Goal: Transaction & Acquisition: Purchase product/service

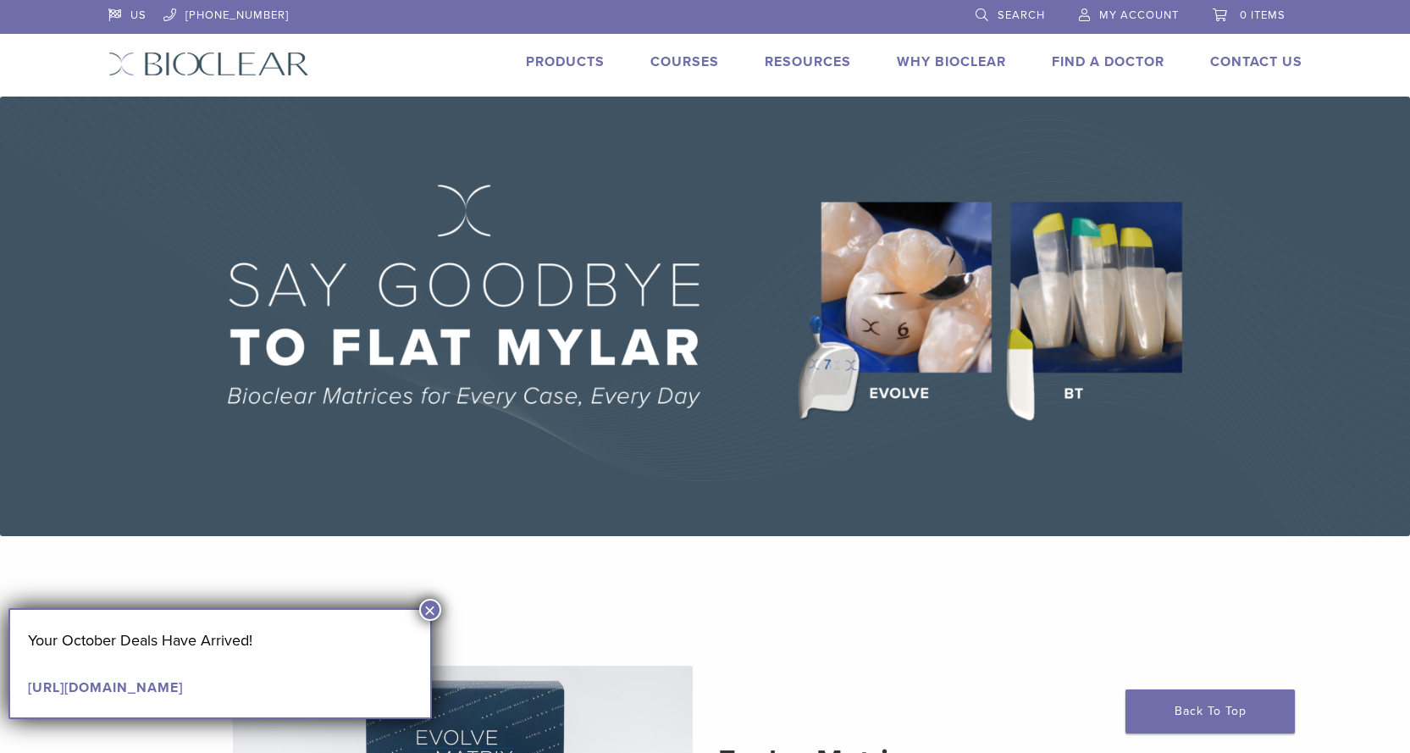
click at [579, 72] on div "Products" at bounding box center [555, 64] width 99 height 25
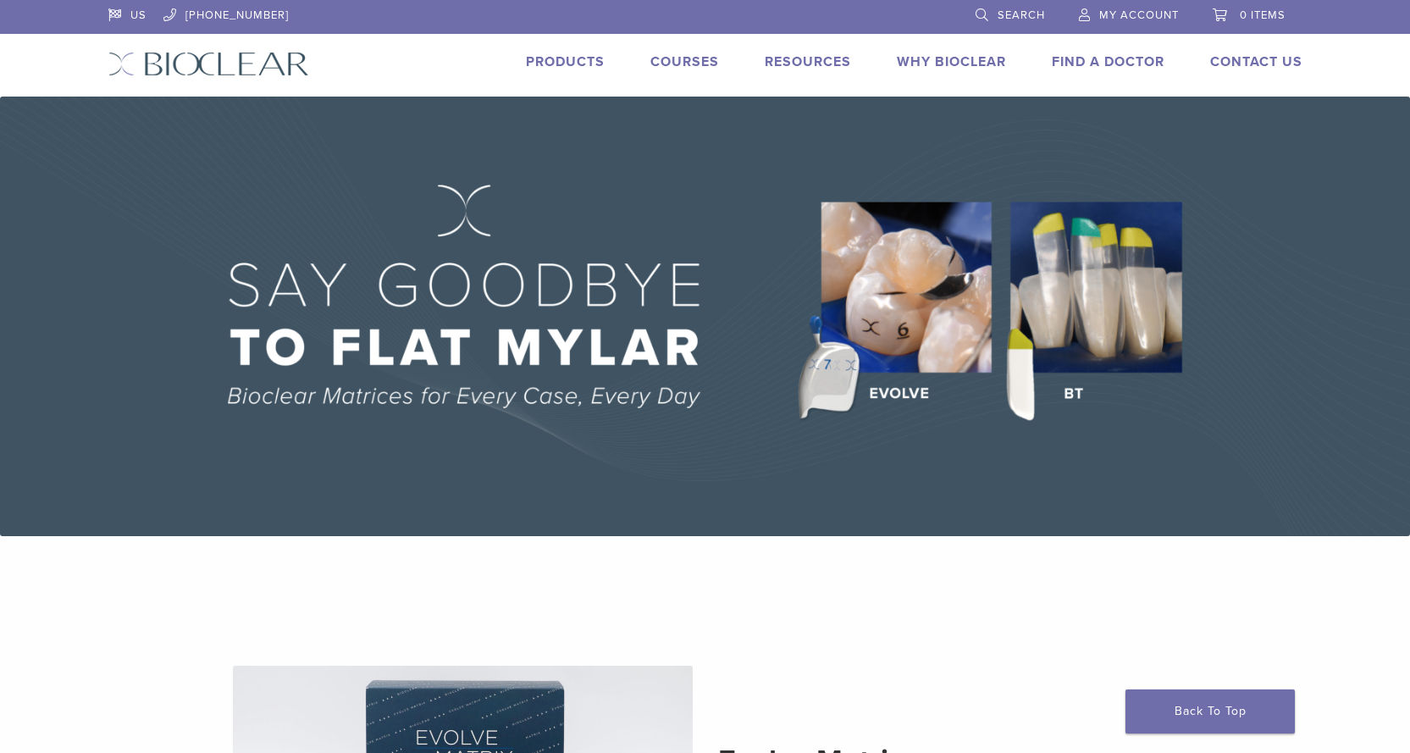
click at [557, 64] on link "Products" at bounding box center [565, 61] width 79 height 17
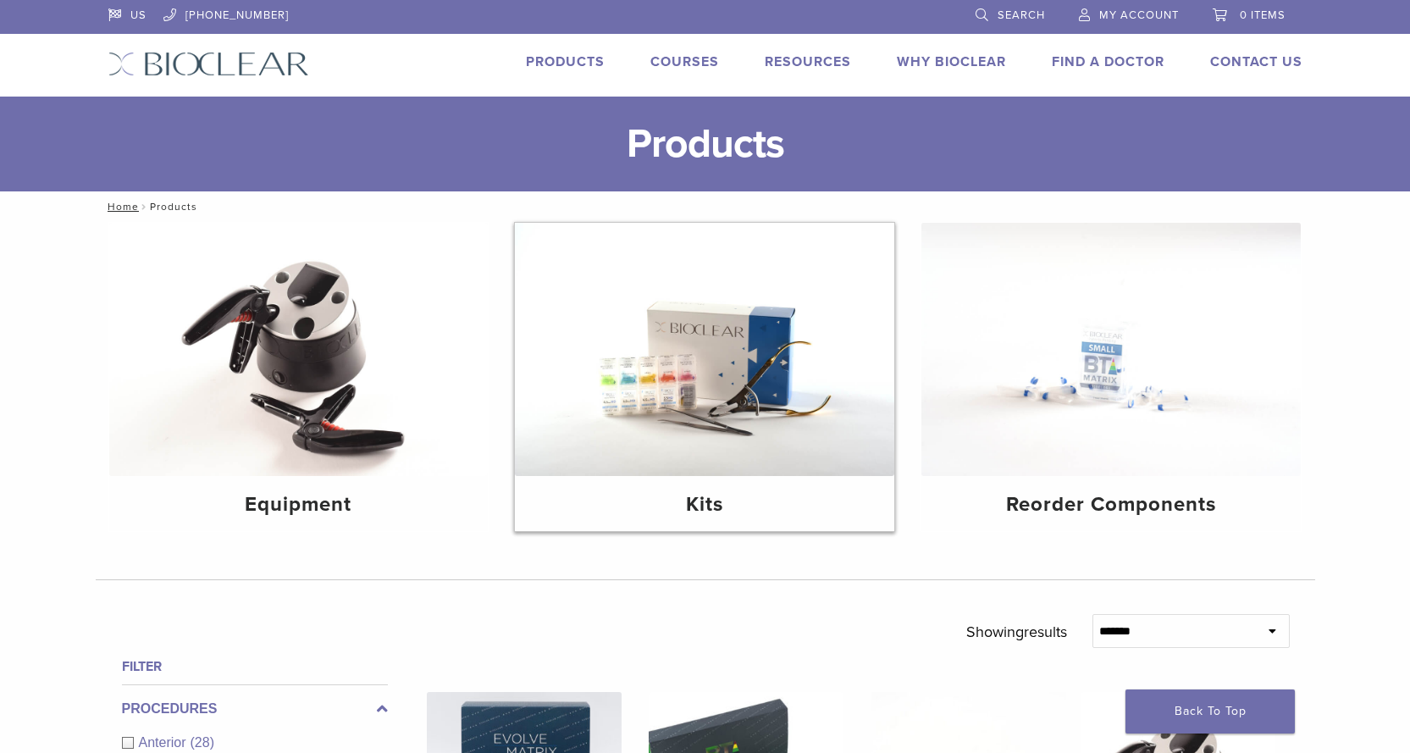
click at [721, 516] on h4 "Kits" at bounding box center [705, 505] width 352 height 30
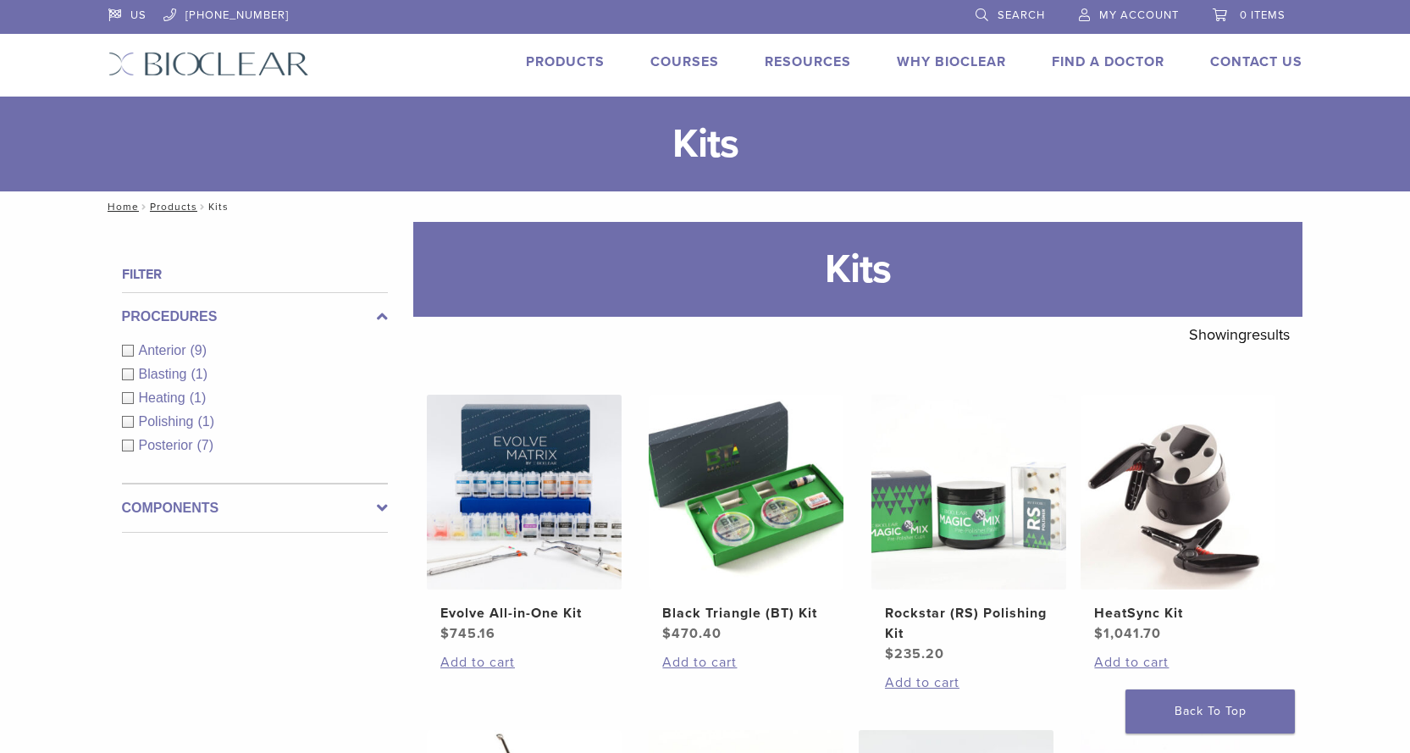
click at [129, 380] on div "Blasting (1)" at bounding box center [255, 374] width 266 height 20
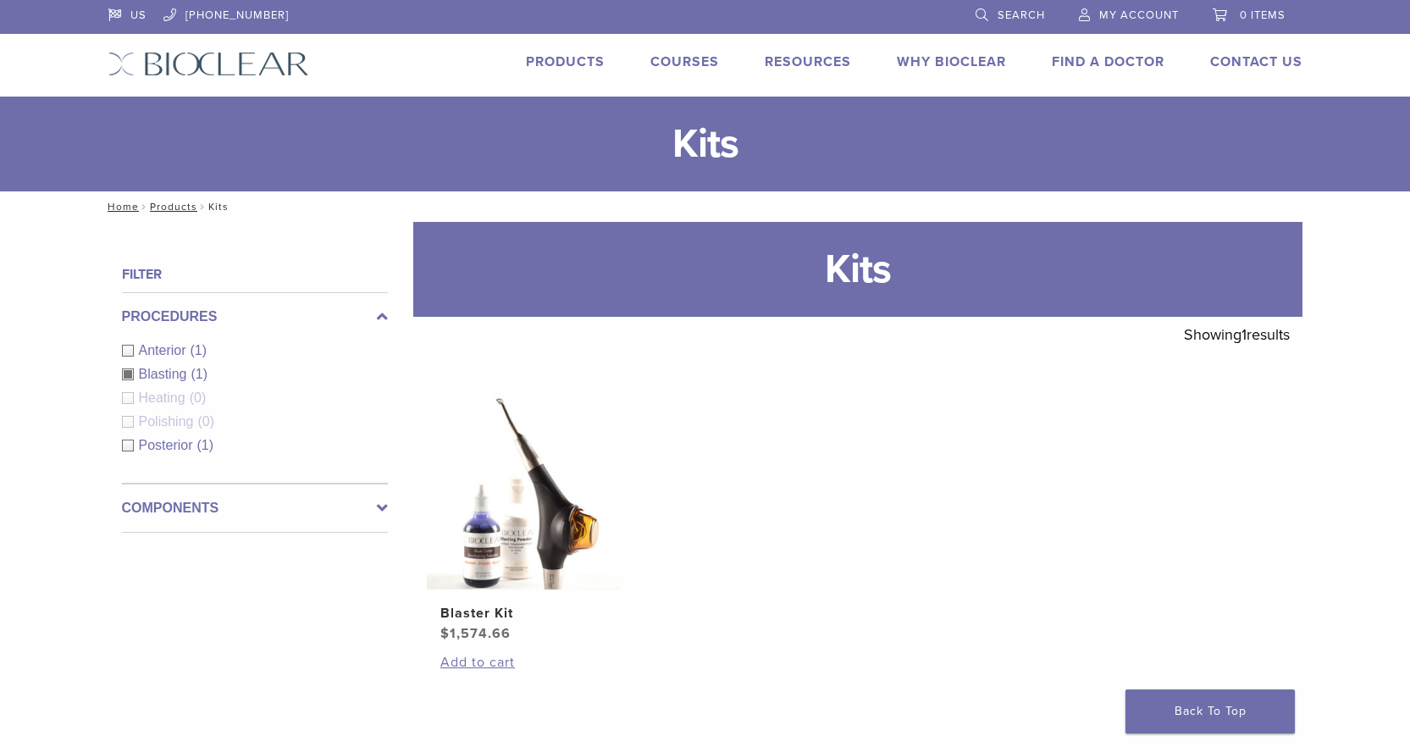
click at [136, 346] on div "Anterior (1)" at bounding box center [255, 351] width 266 height 20
click at [129, 375] on div "Procedures Anterior (1) Blasting (1) Heating (0) Polishing (0) Posterior (1)" at bounding box center [255, 387] width 266 height 191
click at [132, 375] on div "Blasting (1)" at bounding box center [255, 374] width 266 height 20
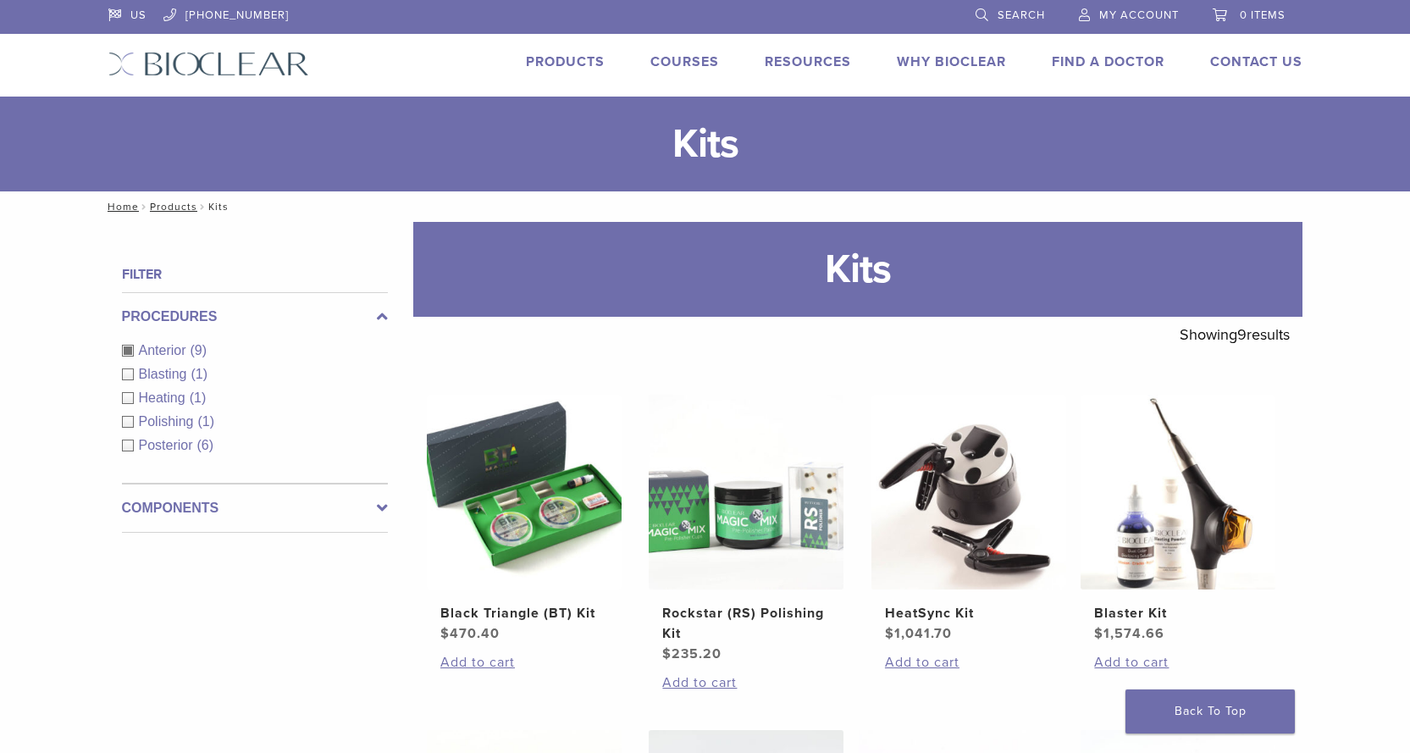
click at [954, 63] on link "Why Bioclear" at bounding box center [951, 61] width 109 height 17
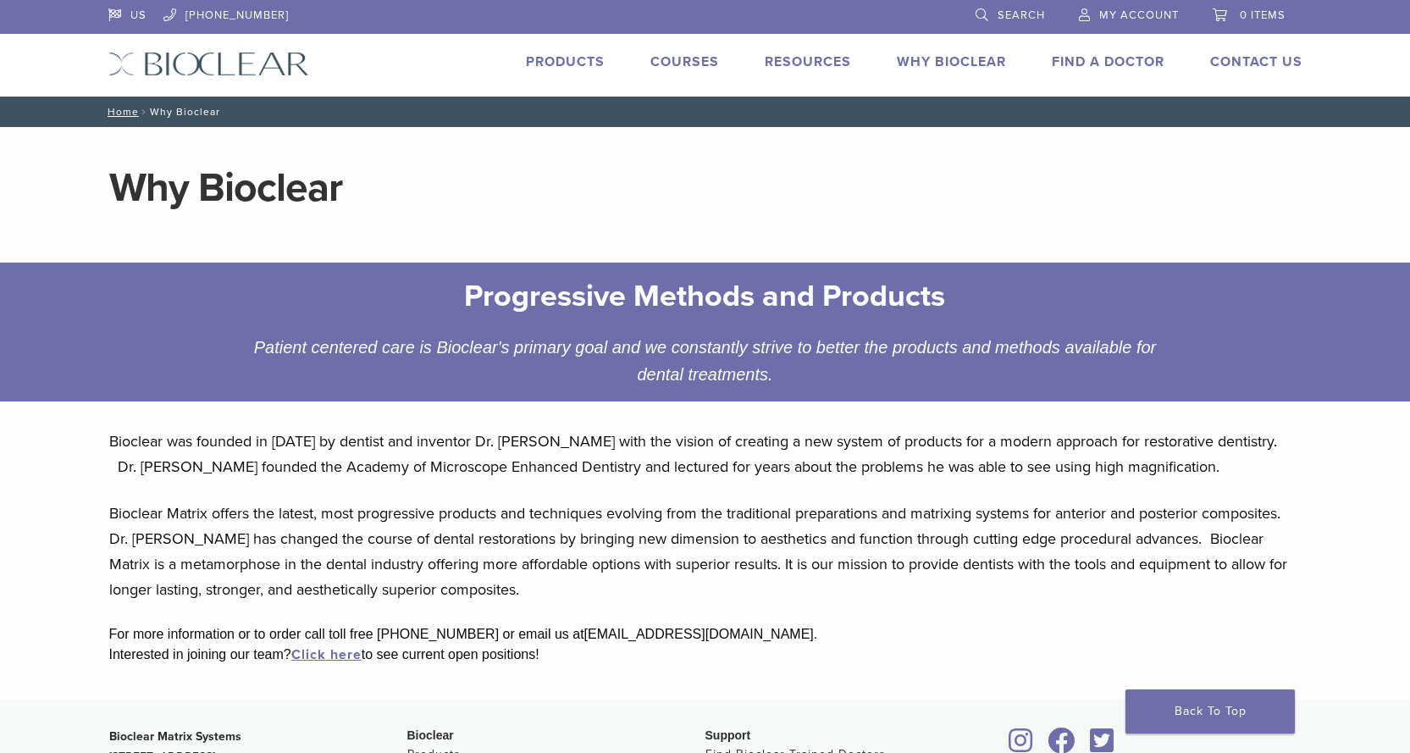
click at [564, 62] on link "Products" at bounding box center [565, 61] width 79 height 17
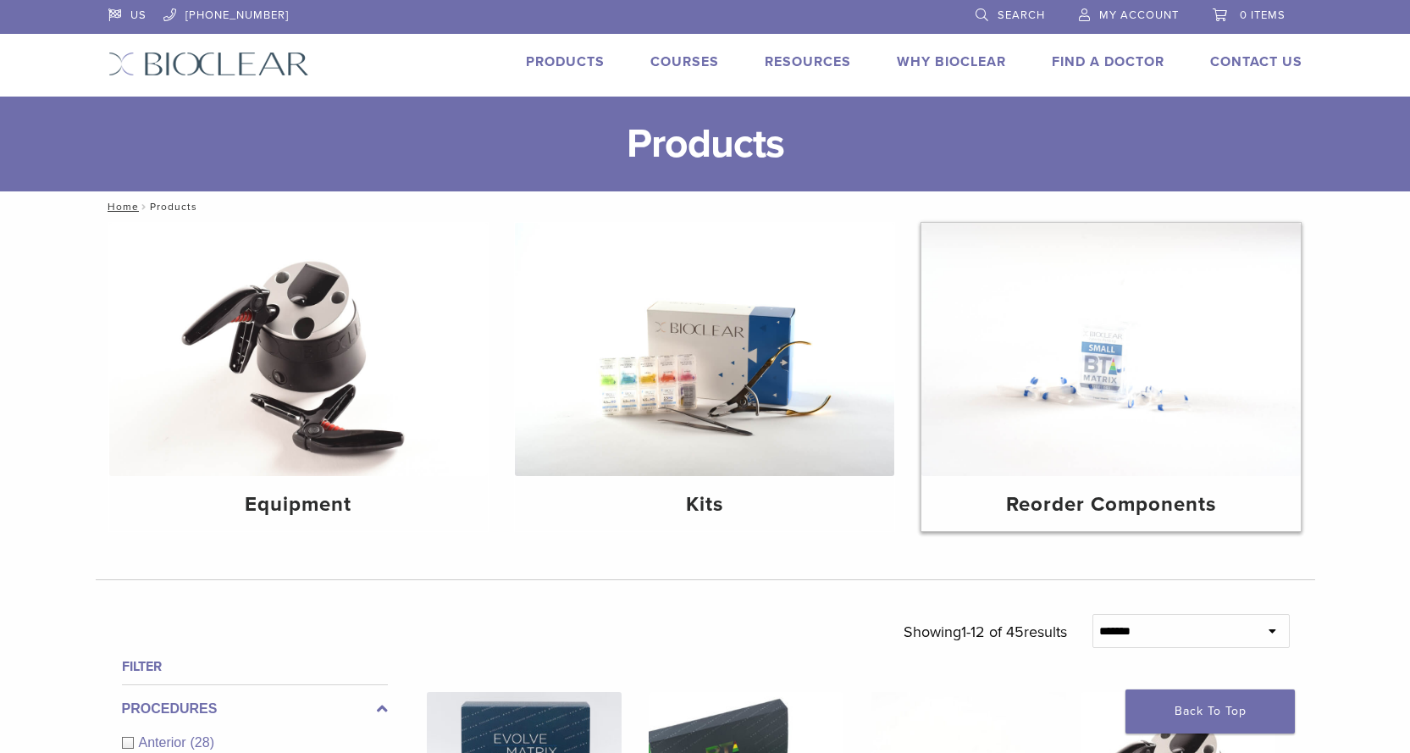
click at [1163, 507] on h4 "Reorder Components" at bounding box center [1111, 505] width 352 height 30
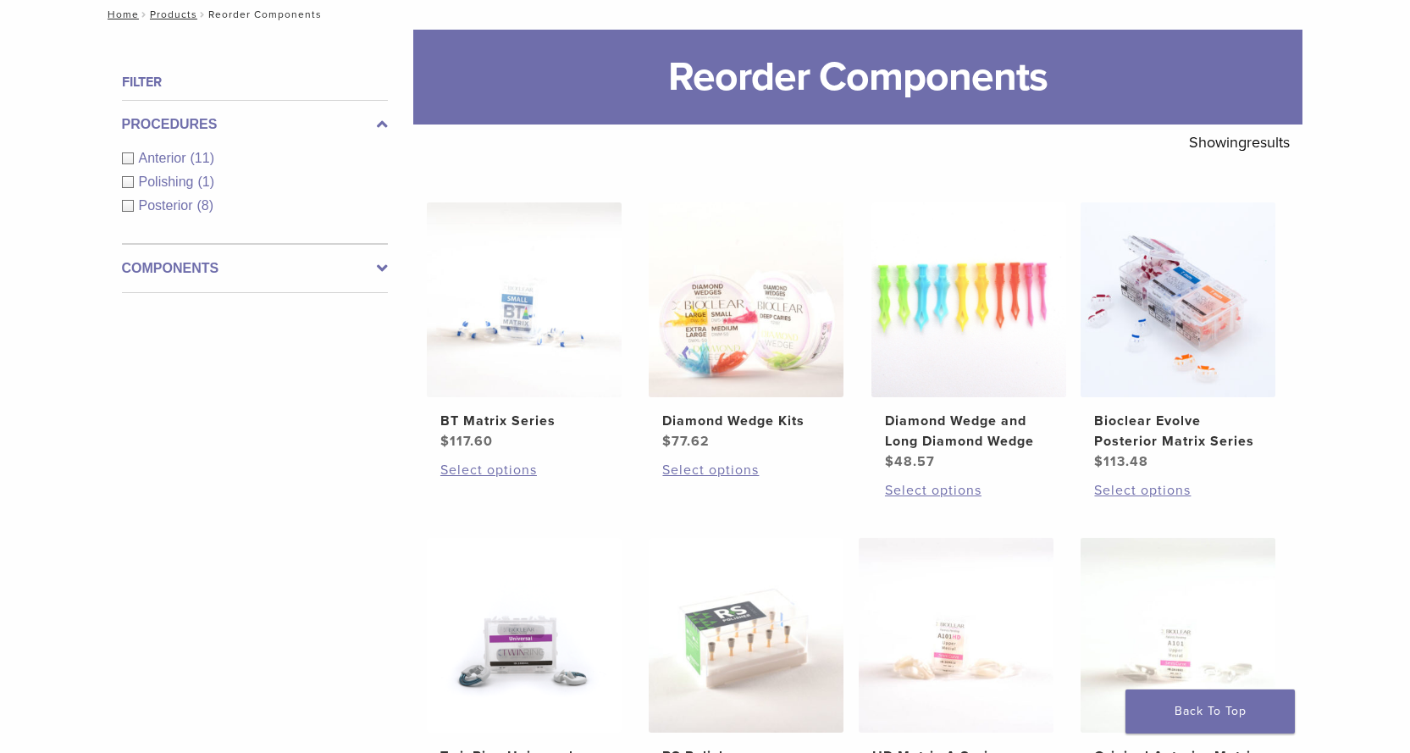
scroll to position [169, 0]
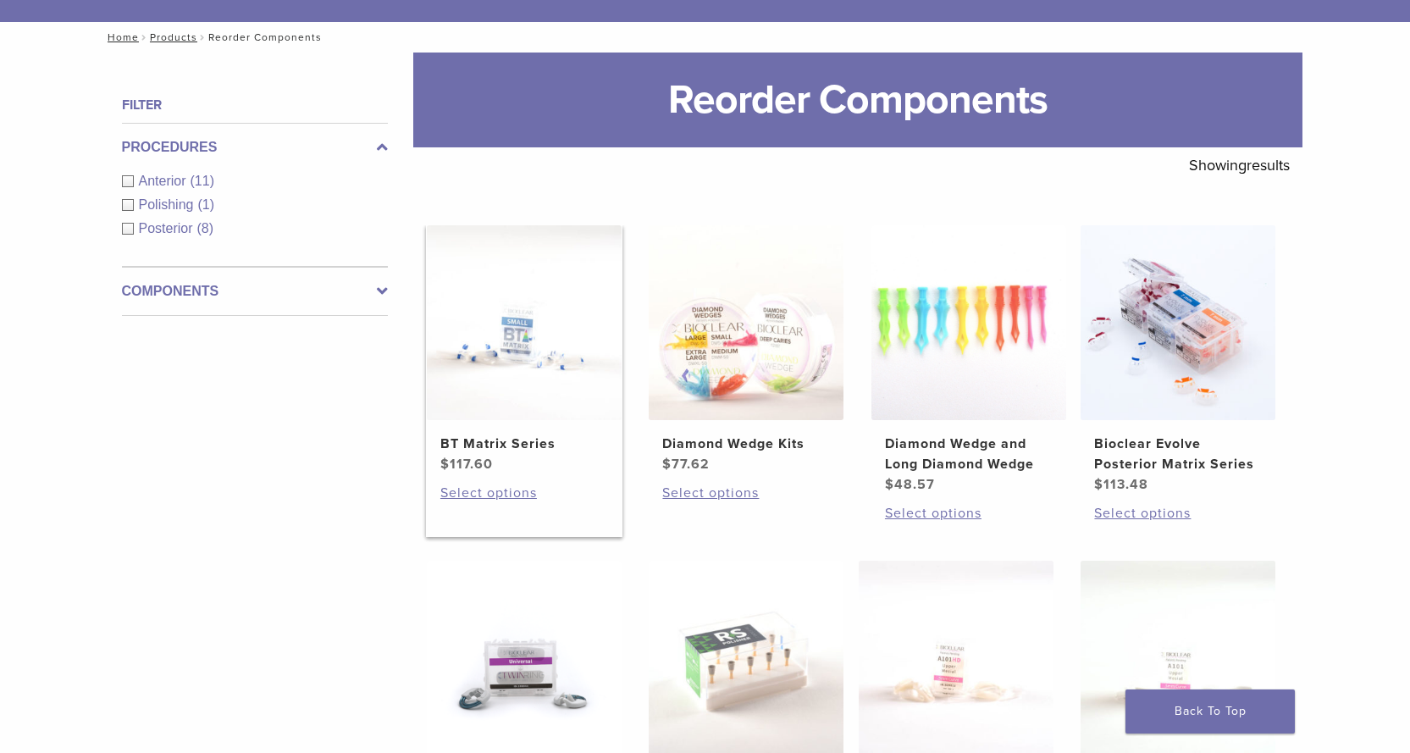
click at [516, 386] on img at bounding box center [524, 322] width 195 height 195
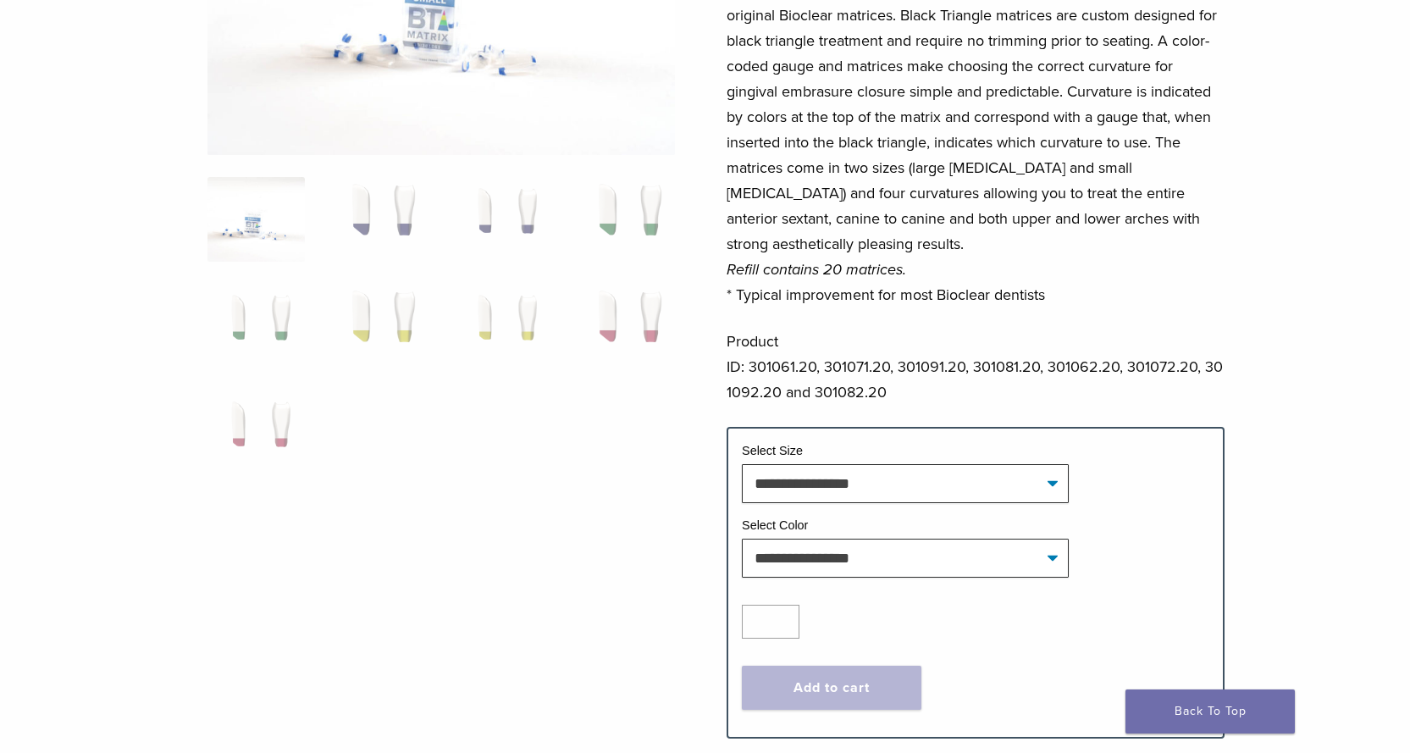
scroll to position [339, 0]
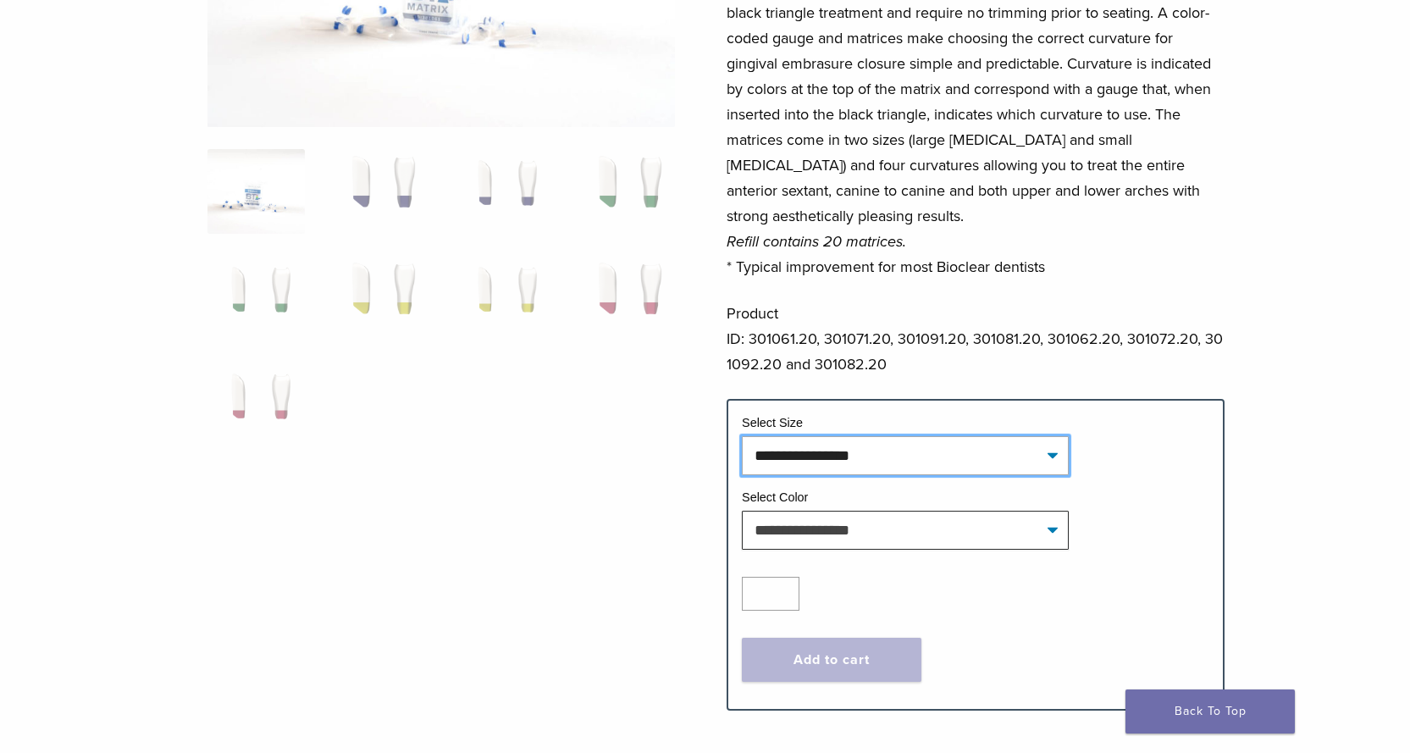
click at [793, 465] on select "**********" at bounding box center [905, 455] width 327 height 39
click at [742, 436] on select "**********" at bounding box center [905, 455] width 327 height 39
select select "*****"
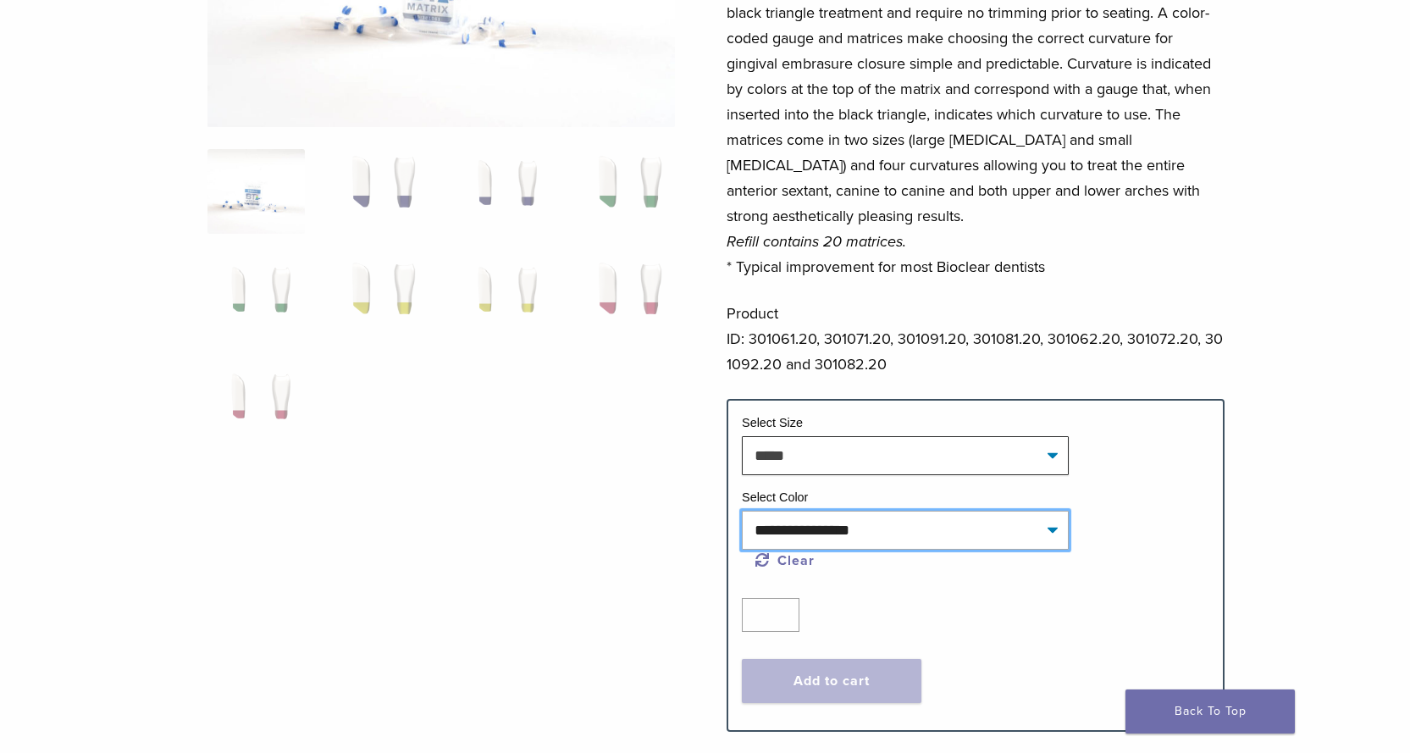
click at [799, 536] on select "**********" at bounding box center [905, 530] width 327 height 39
click at [423, 510] on div at bounding box center [442, 259] width 468 height 889
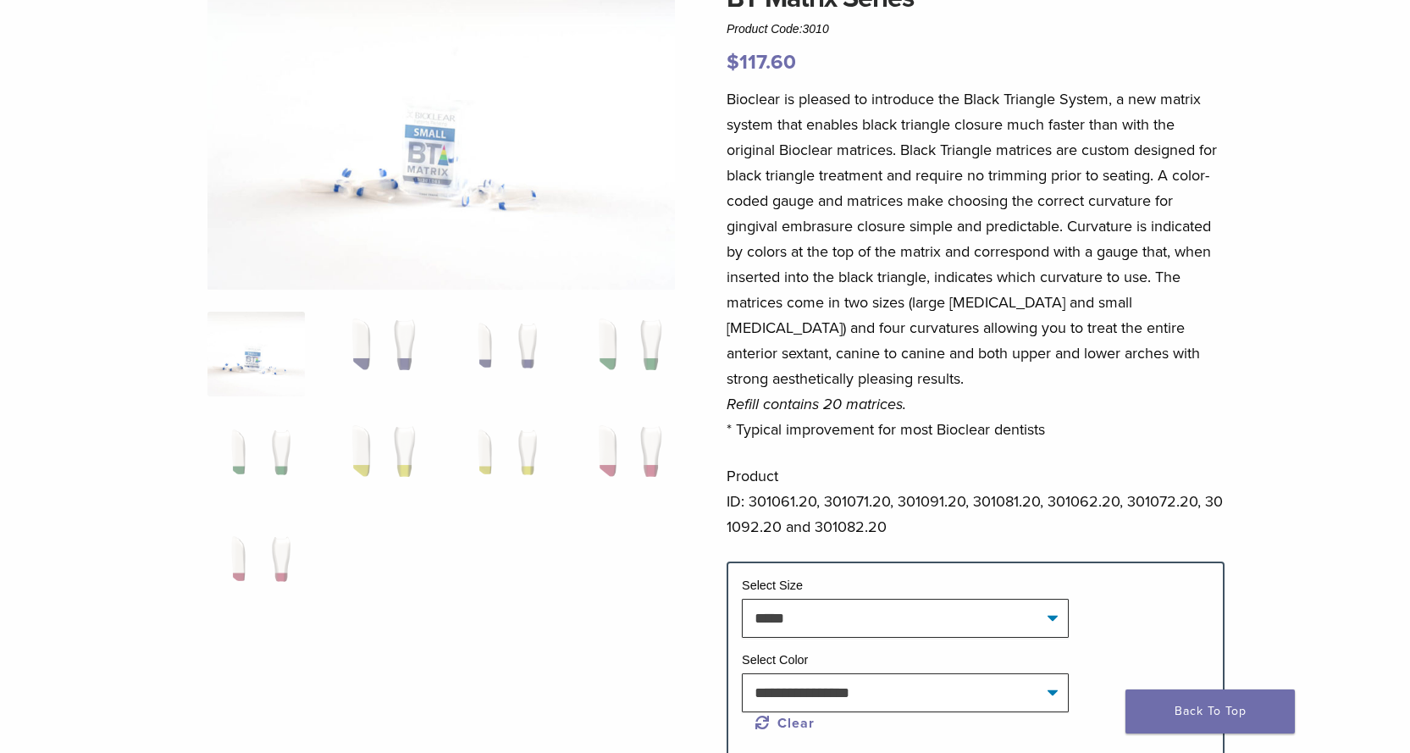
scroll to position [169, 0]
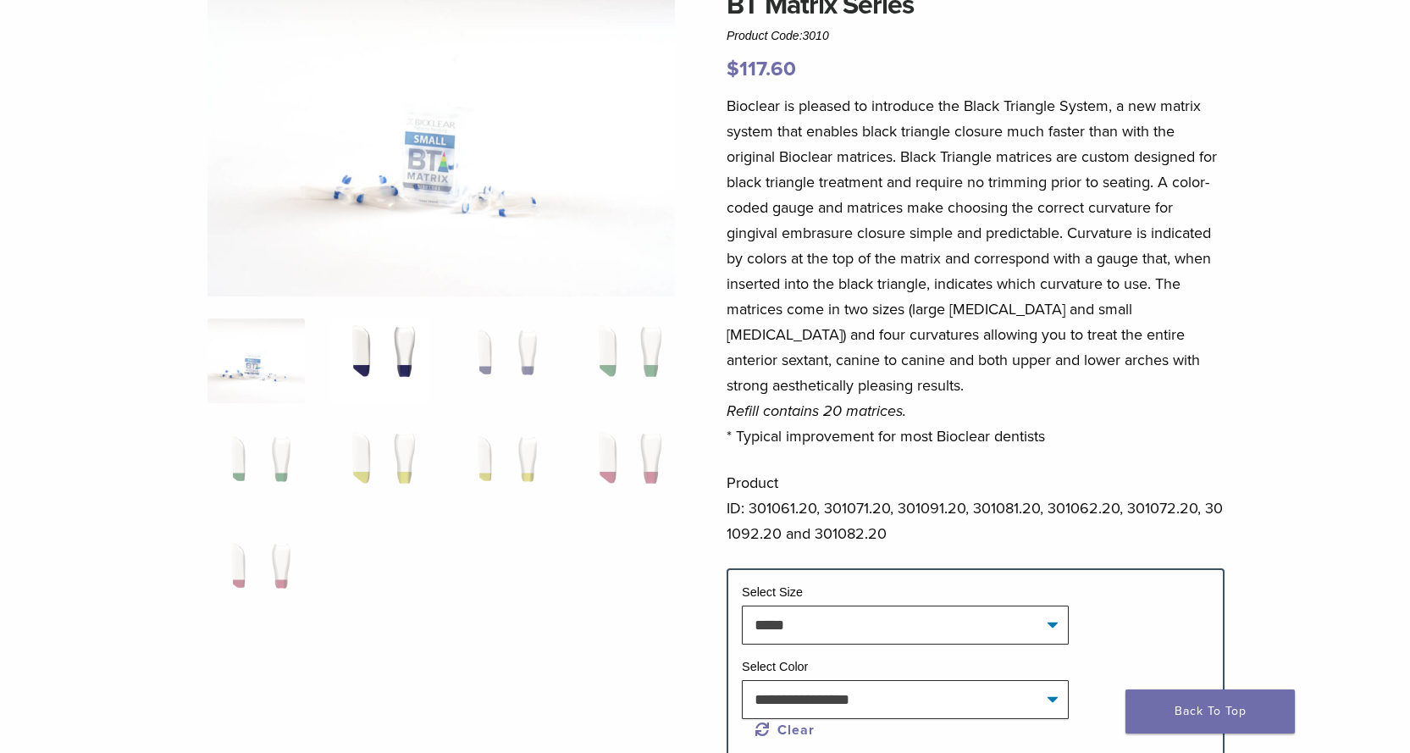
click at [402, 346] on img at bounding box center [378, 361] width 97 height 85
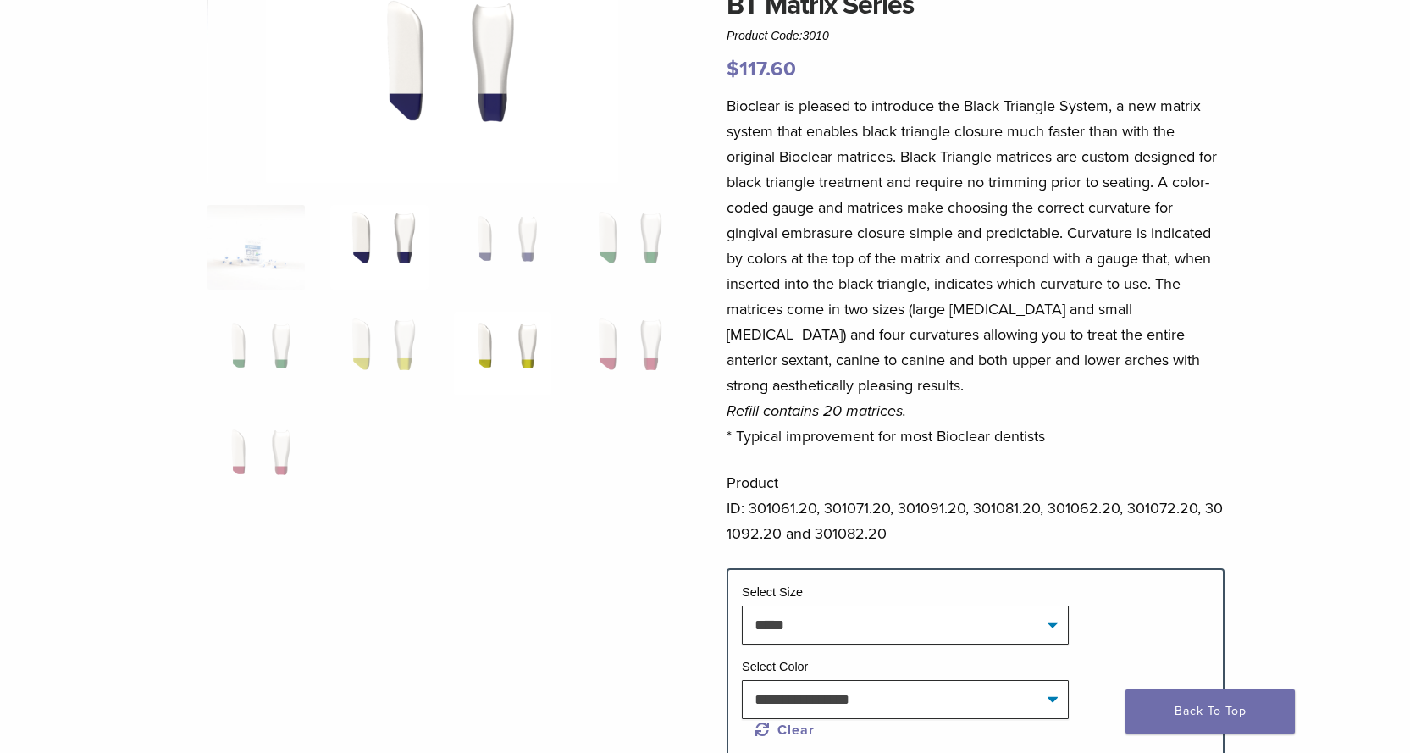
scroll to position [0, 0]
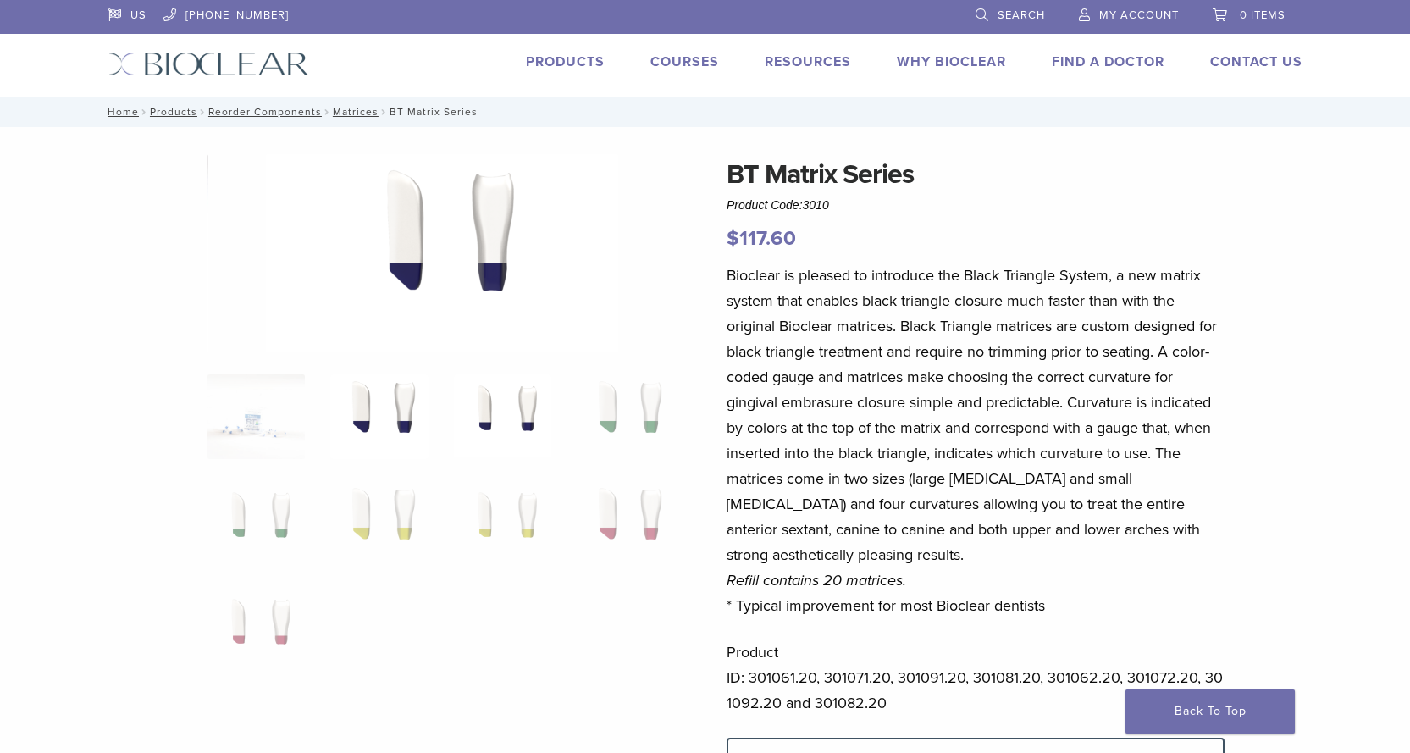
click at [519, 422] on img at bounding box center [502, 416] width 97 height 85
click at [501, 418] on img at bounding box center [502, 416] width 97 height 85
click at [495, 410] on img at bounding box center [502, 416] width 97 height 85
click at [485, 418] on img at bounding box center [502, 416] width 97 height 85
click at [585, 424] on img at bounding box center [625, 416] width 97 height 85
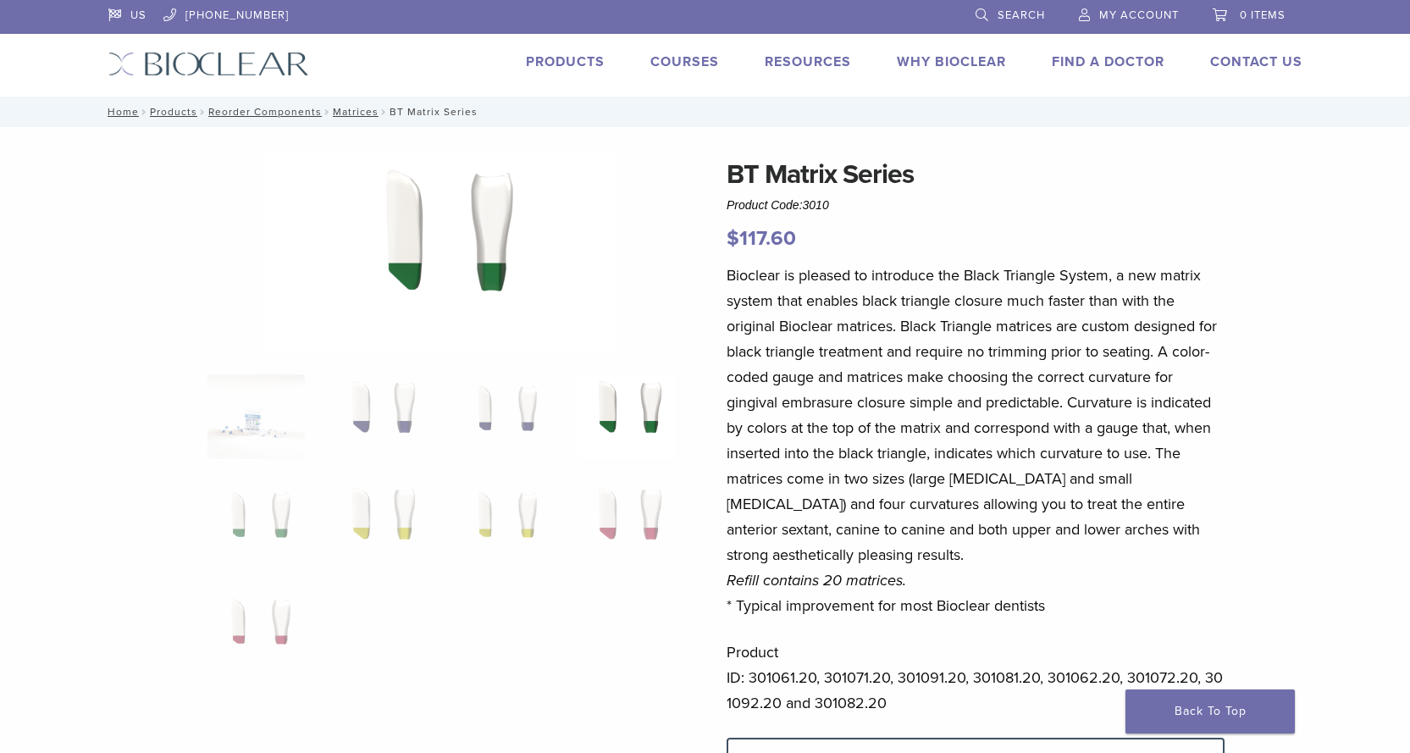
click at [614, 426] on img at bounding box center [625, 416] width 97 height 85
click at [268, 508] on img at bounding box center [256, 523] width 97 height 85
click at [383, 515] on img at bounding box center [378, 523] width 97 height 85
click at [526, 524] on img at bounding box center [502, 523] width 97 height 85
click at [628, 528] on img at bounding box center [625, 523] width 97 height 85
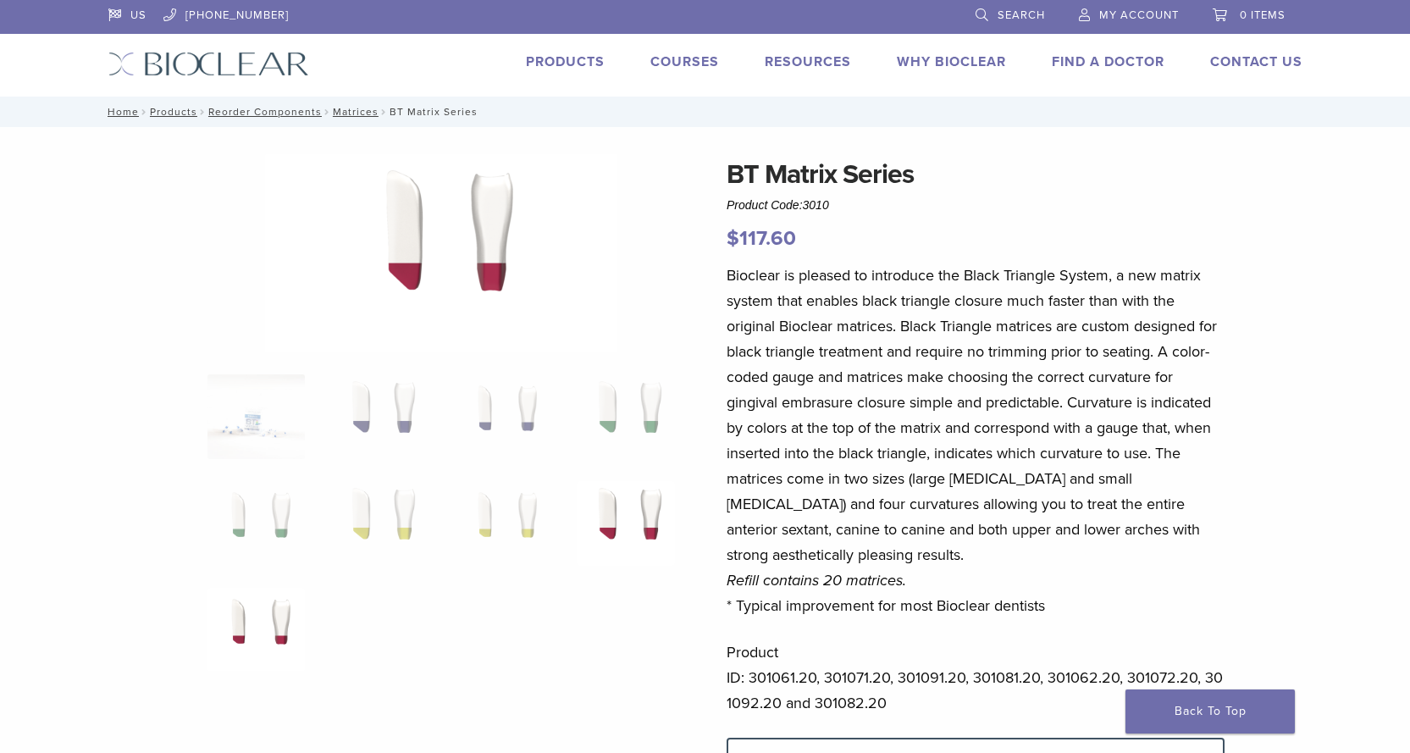
click at [269, 616] on img at bounding box center [256, 630] width 97 height 85
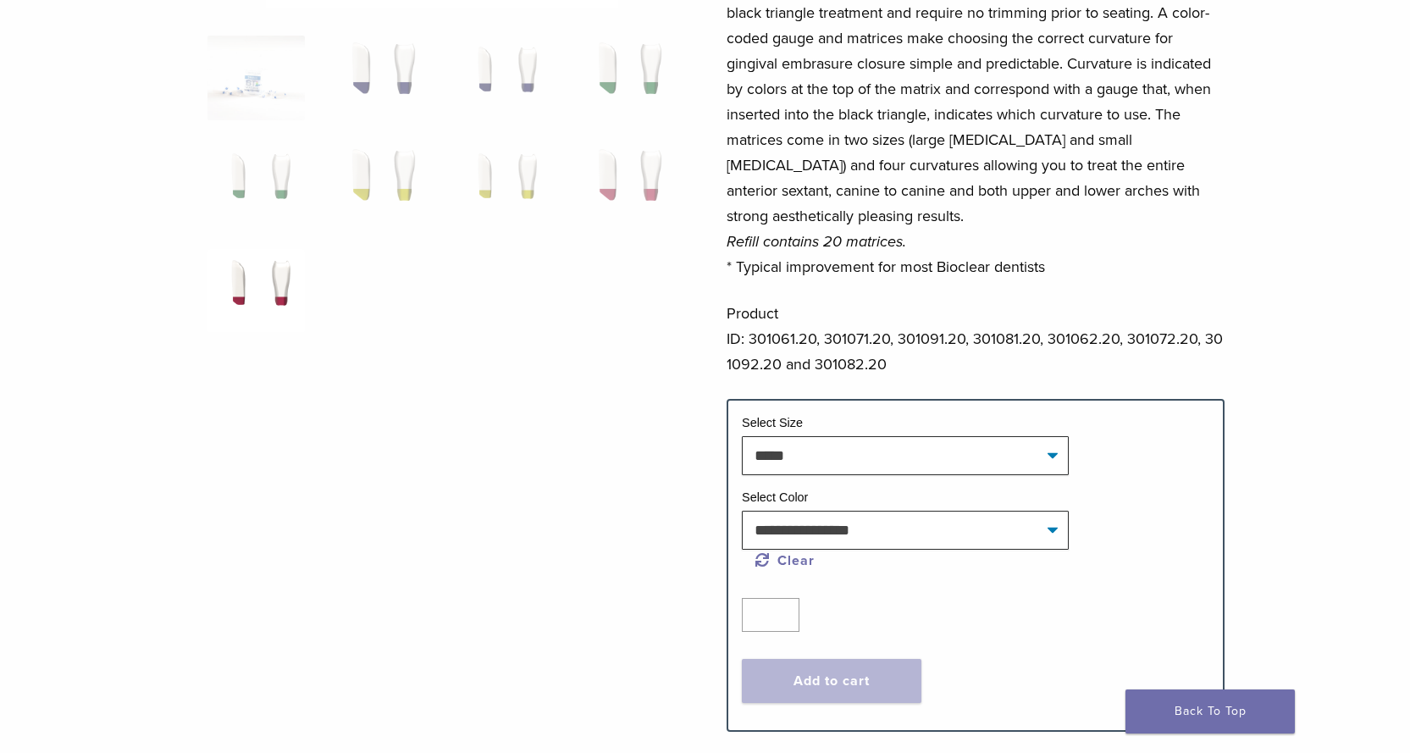
click at [802, 560] on link "Clear" at bounding box center [785, 560] width 59 height 17
select select
click at [871, 478] on tr "**********" at bounding box center [976, 451] width 468 height 75
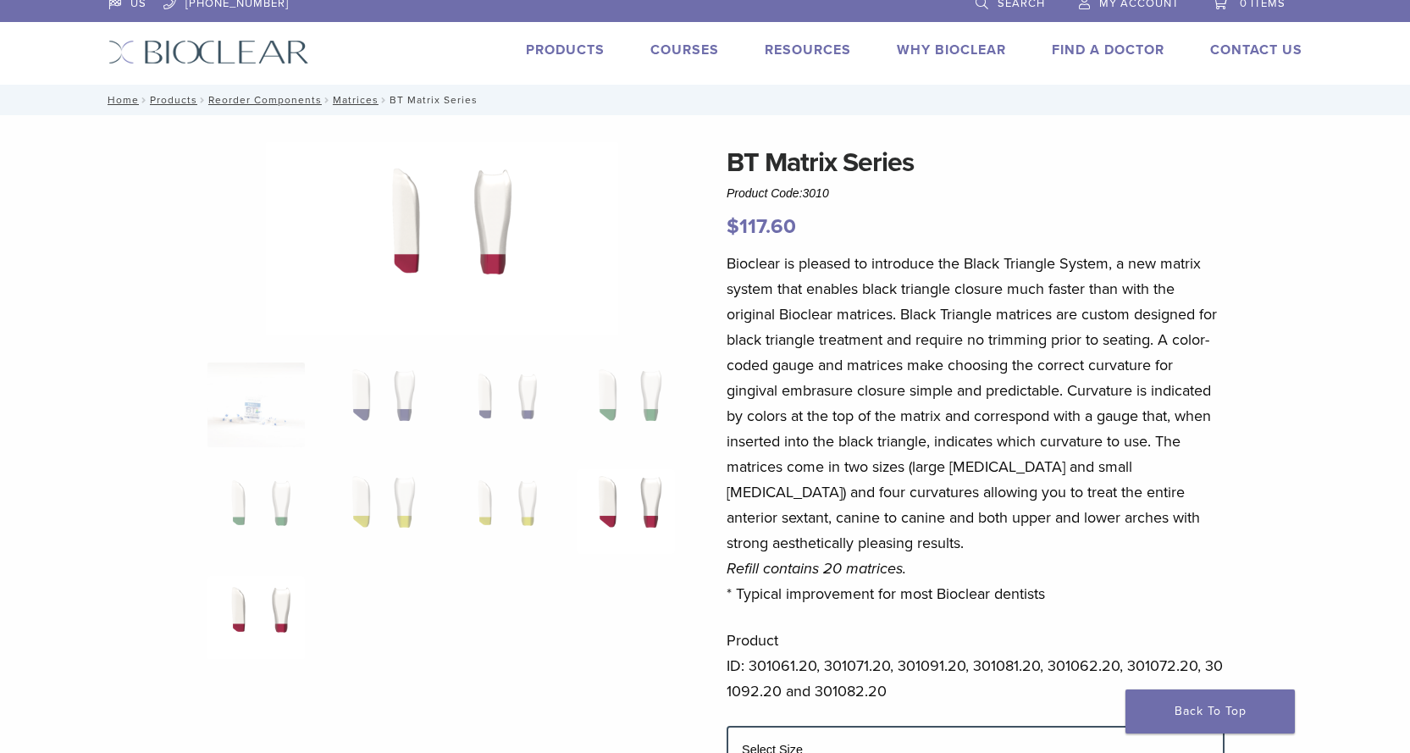
scroll to position [0, 0]
